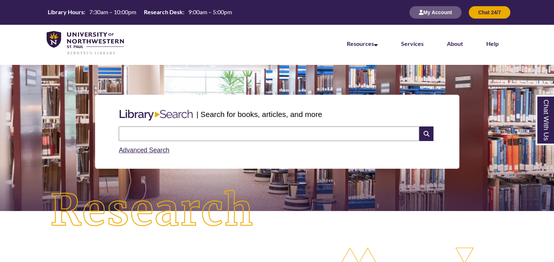
click at [181, 126] on input "text" at bounding box center [269, 133] width 301 height 15
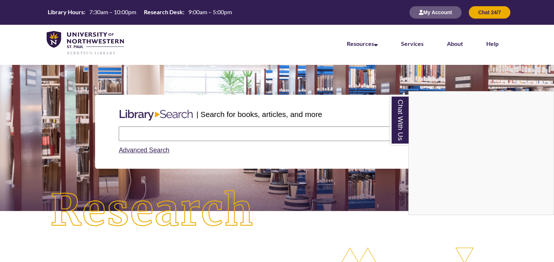
click at [188, 132] on div "Chat With Us" at bounding box center [277, 131] width 554 height 262
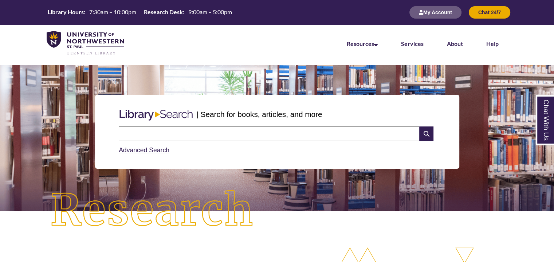
drag, startPoint x: 187, startPoint y: 133, endPoint x: 194, endPoint y: 94, distance: 39.3
click at [187, 133] on input "text" at bounding box center [269, 133] width 301 height 15
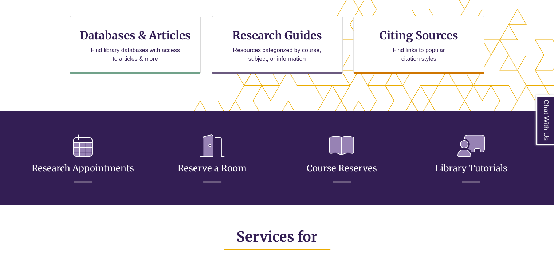
scroll to position [255, 0]
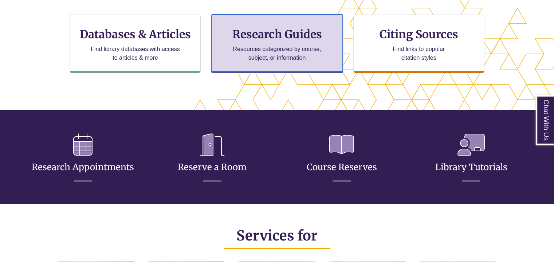
click at [297, 35] on h3 "Research Guides" at bounding box center [277, 34] width 119 height 14
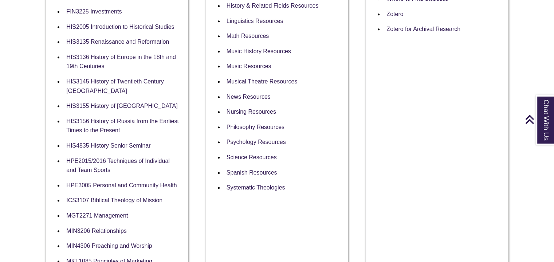
scroll to position [474, 0]
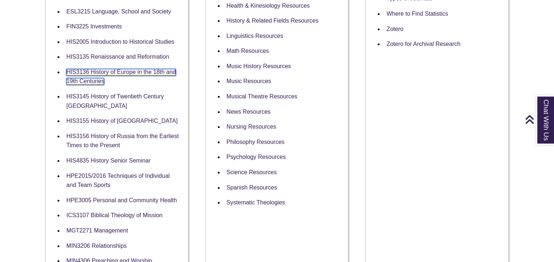
click at [118, 72] on link "HIS3136 History of Europe in the 18th and 19th Centuries" at bounding box center [121, 77] width 110 height 16
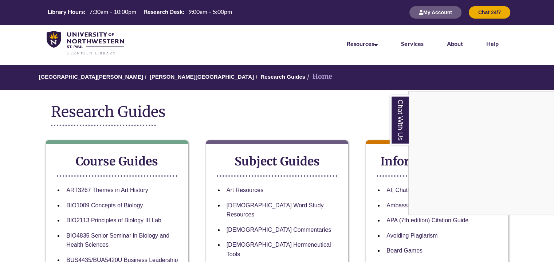
scroll to position [0, 0]
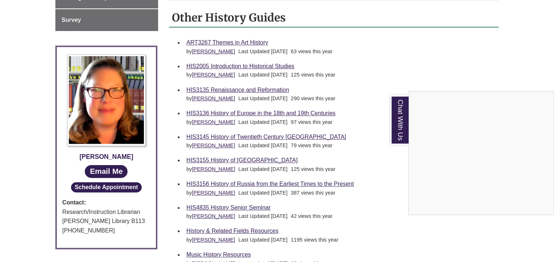
scroll to position [364, 0]
click at [305, 103] on div "Chat With Us" at bounding box center [277, 131] width 554 height 262
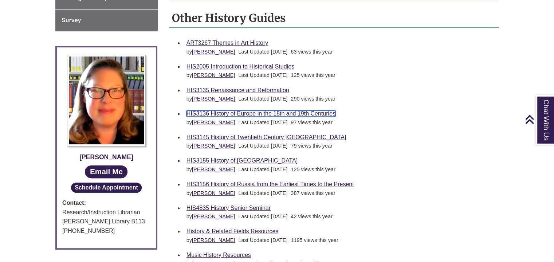
click at [312, 110] on link "HIS3136 History of Europe in the 18th and 19th Centuries" at bounding box center [261, 113] width 149 height 6
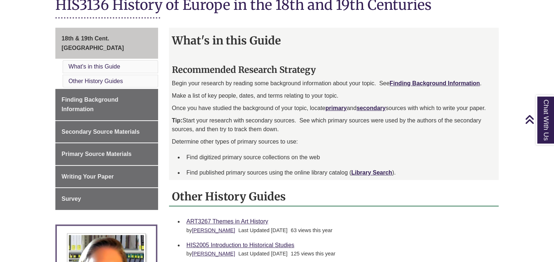
scroll to position [182, 0]
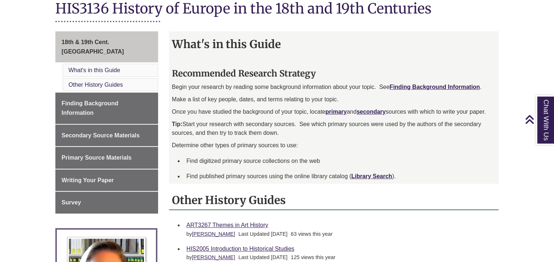
click at [411, 83] on p "Begin your research by reading some background information about your topic. Se…" at bounding box center [334, 87] width 324 height 9
click at [410, 84] on strong "Finding Background Information" at bounding box center [435, 87] width 90 height 6
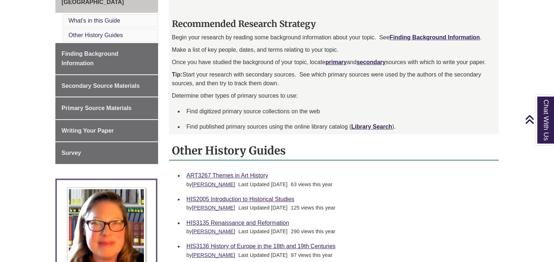
scroll to position [219, 0]
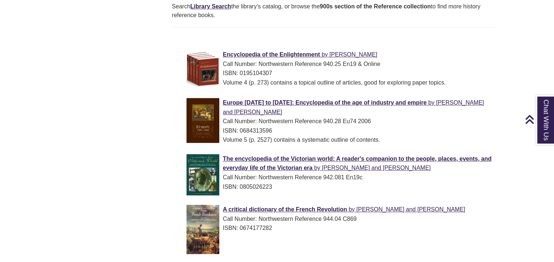
scroll to position [510, 0]
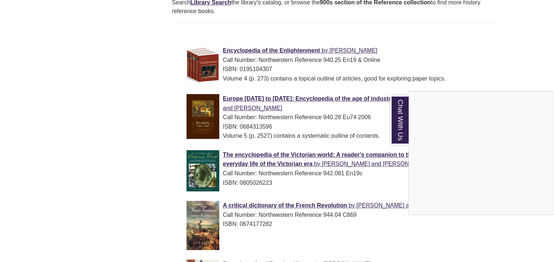
click at [242, 88] on div "Chat With Us" at bounding box center [277, 131] width 554 height 262
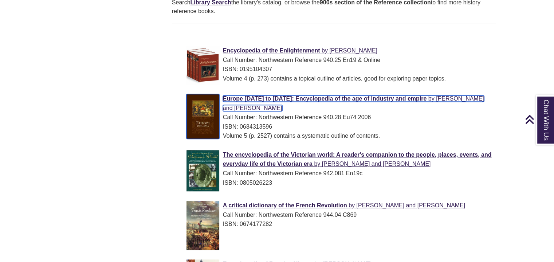
click at [241, 95] on span "Europe 1789 to 1914: Encyclopedia of the age of industry and empire" at bounding box center [325, 98] width 204 height 6
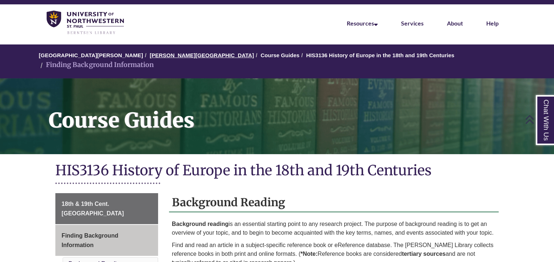
scroll to position [0, 0]
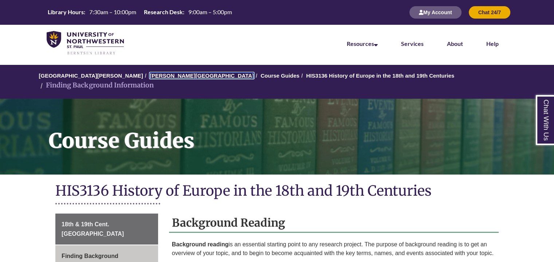
click at [164, 76] on link "[PERSON_NAME][GEOGRAPHIC_DATA]" at bounding box center [202, 76] width 104 height 6
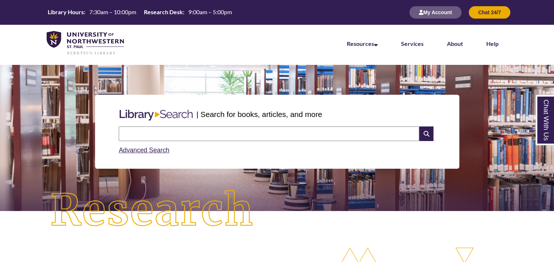
click at [204, 137] on input "text" at bounding box center [269, 133] width 301 height 15
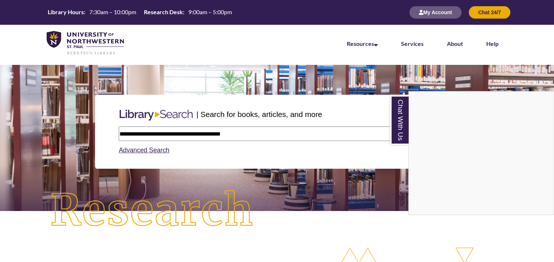
type input "**********"
